Goal: Find specific page/section: Find specific page/section

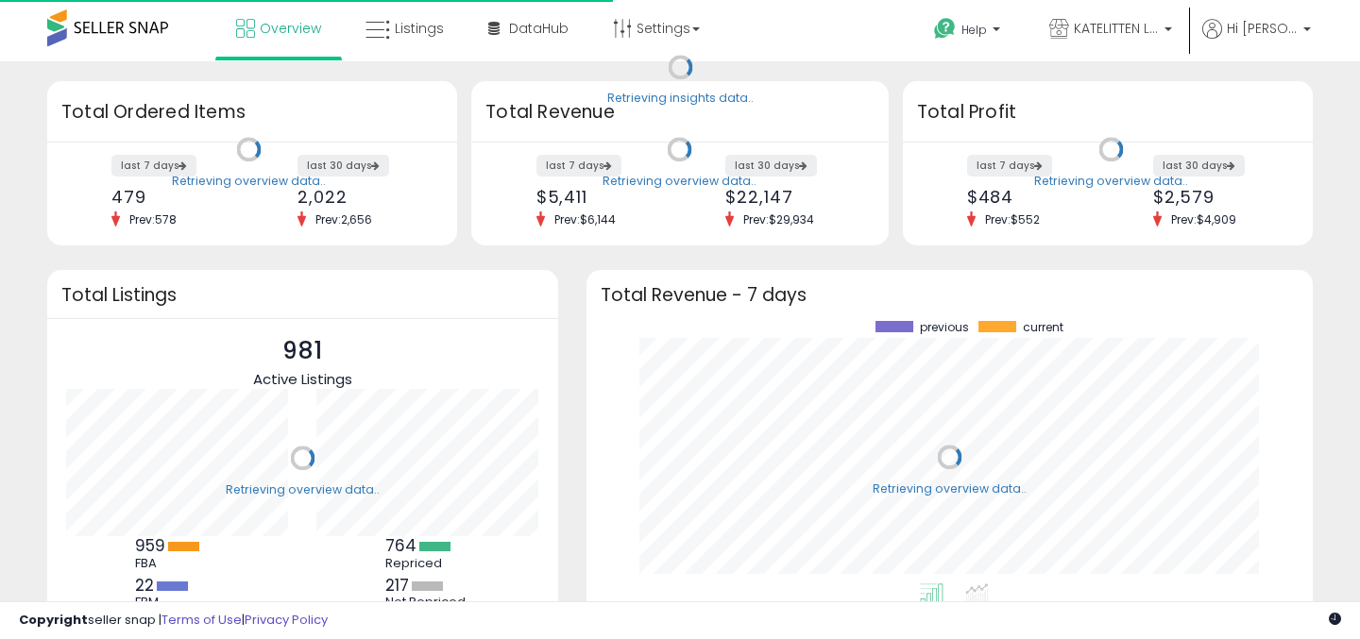
scroll to position [263, 688]
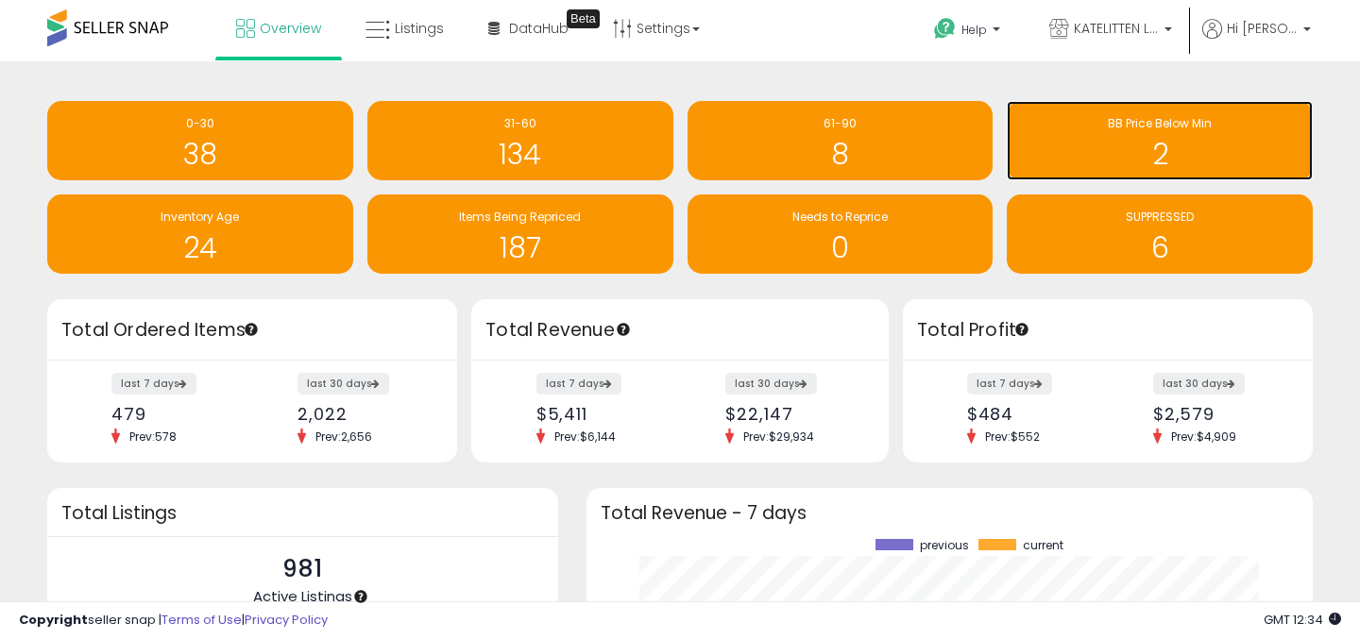
click at [1145, 150] on h1 "2" at bounding box center [1159, 154] width 287 height 31
